Goal: Task Accomplishment & Management: Use online tool/utility

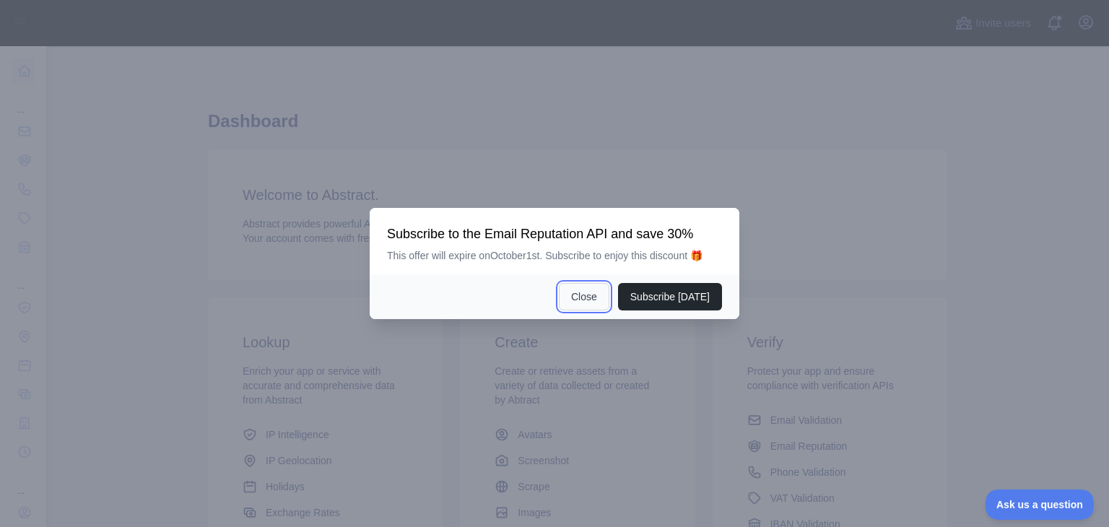
click at [588, 300] on button "Close" at bounding box center [584, 296] width 51 height 27
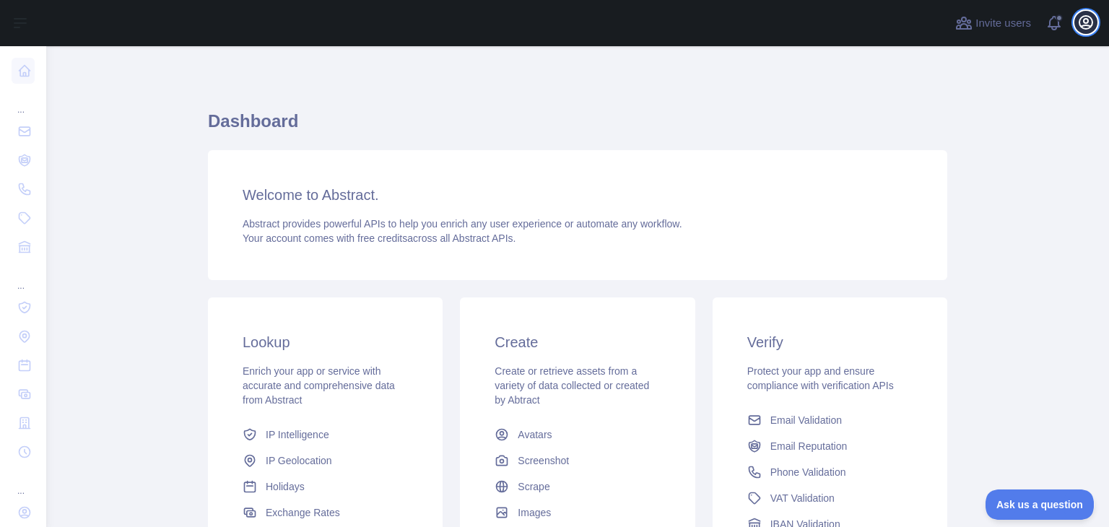
click at [1093, 15] on icon "button" at bounding box center [1085, 22] width 17 height 17
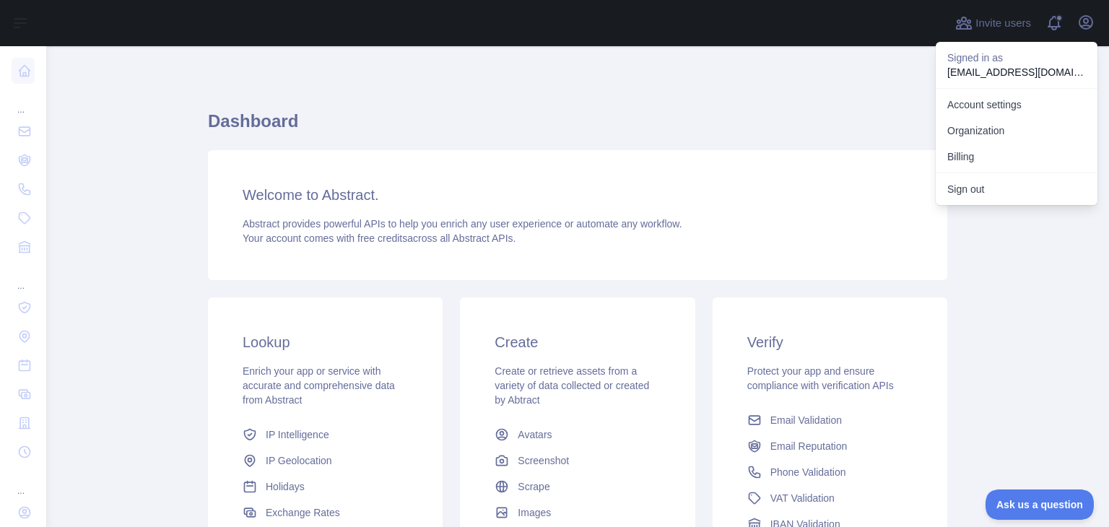
click at [761, 160] on div "Welcome to Abstract. Abstract provides powerful APIs to help you enrich any use…" at bounding box center [577, 215] width 739 height 130
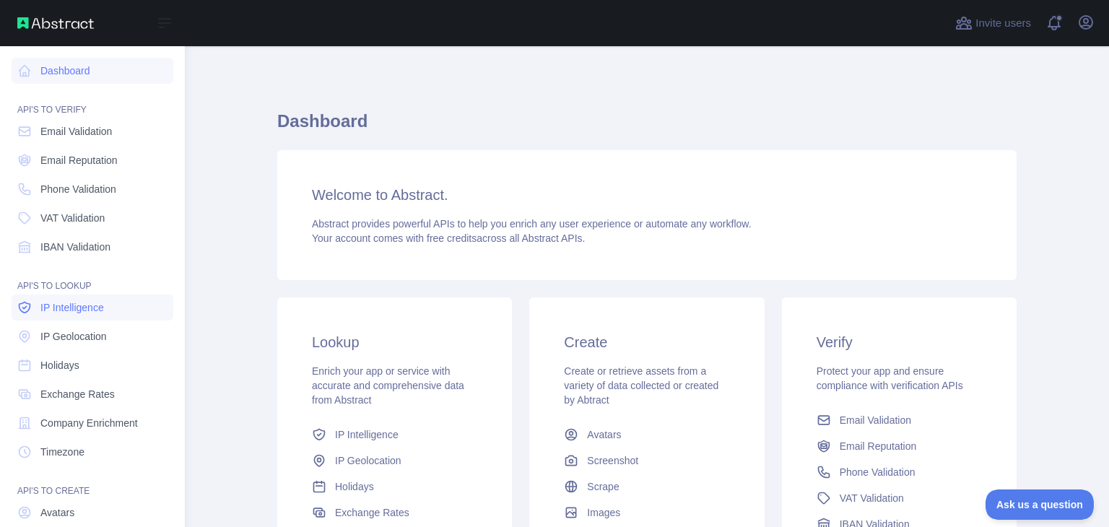
click at [83, 310] on span "IP Intelligence" at bounding box center [72, 307] width 64 height 14
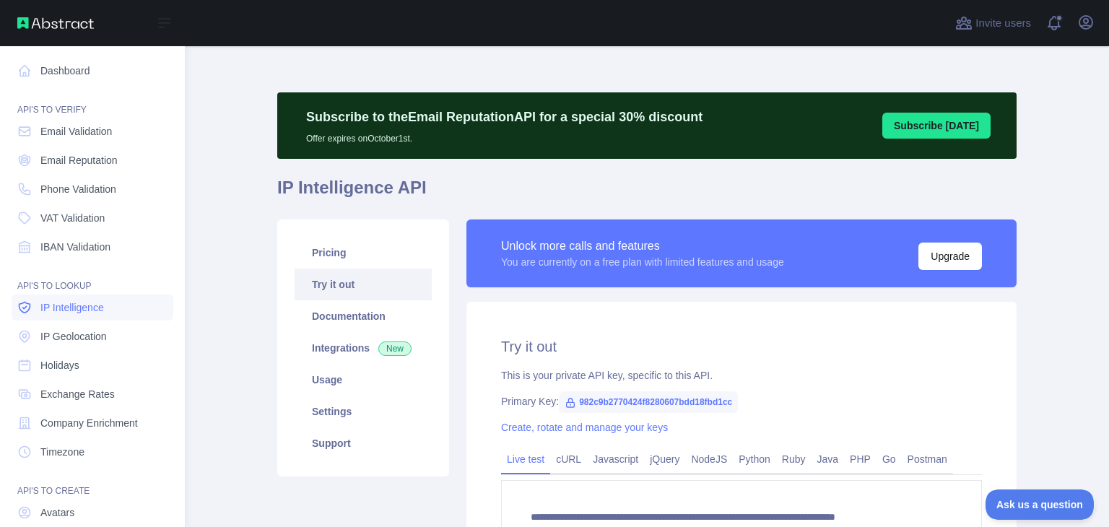
type textarea "**********"
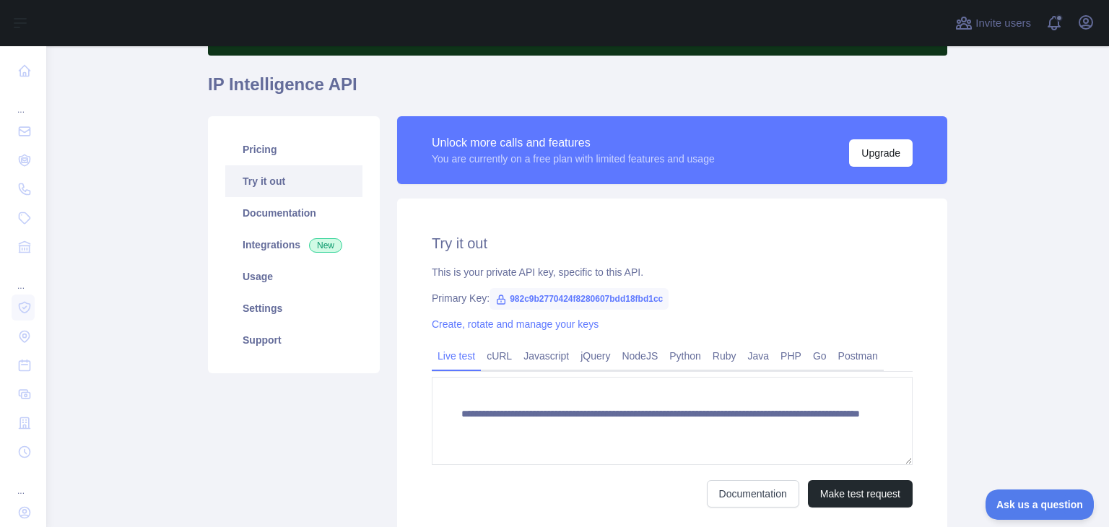
scroll to position [106, 0]
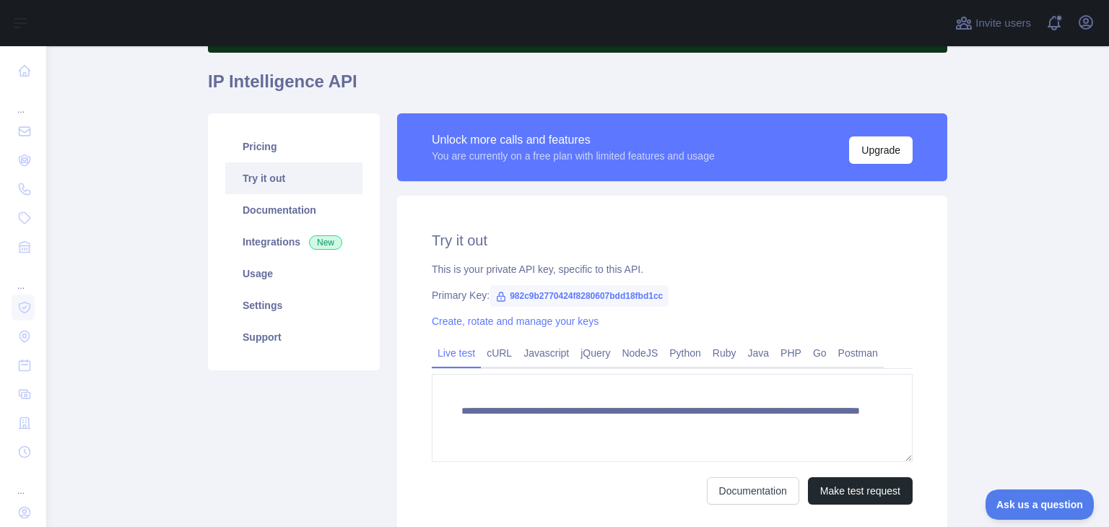
click at [595, 296] on span "982c9b2770424f8280607bdd18fbd1cc" at bounding box center [578, 296] width 179 height 22
copy span "982c9b2770424f8280607bdd18fbd1cc"
